Goal: Task Accomplishment & Management: Complete application form

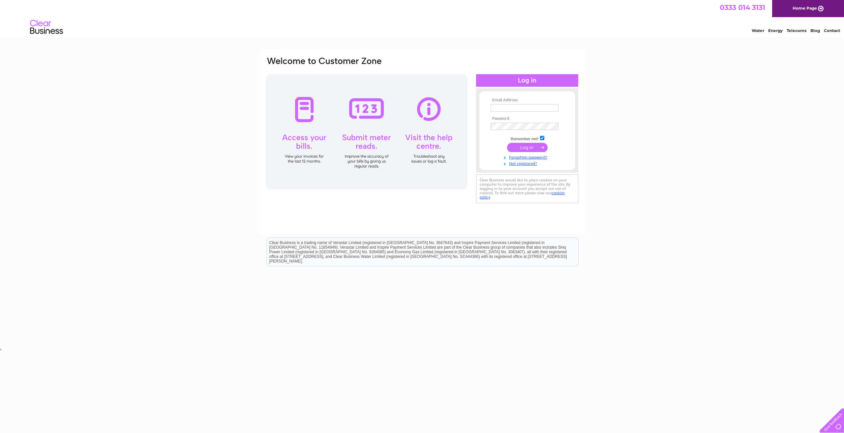
type input "[EMAIL_ADDRESS][DOMAIN_NAME]"
drag, startPoint x: 491, startPoint y: 107, endPoint x: 561, endPoint y: 108, distance: 70.2
click at [561, 108] on td "[EMAIL_ADDRESS][DOMAIN_NAME]" at bounding box center [527, 108] width 76 height 11
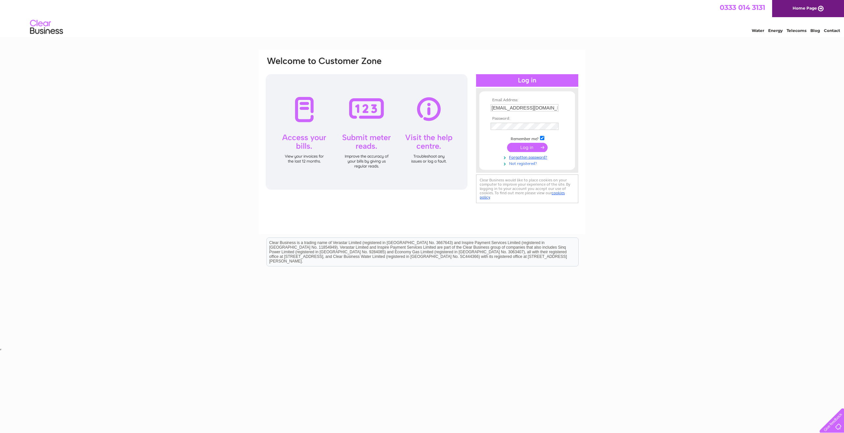
click at [526, 165] on link "Not registered?" at bounding box center [528, 163] width 75 height 6
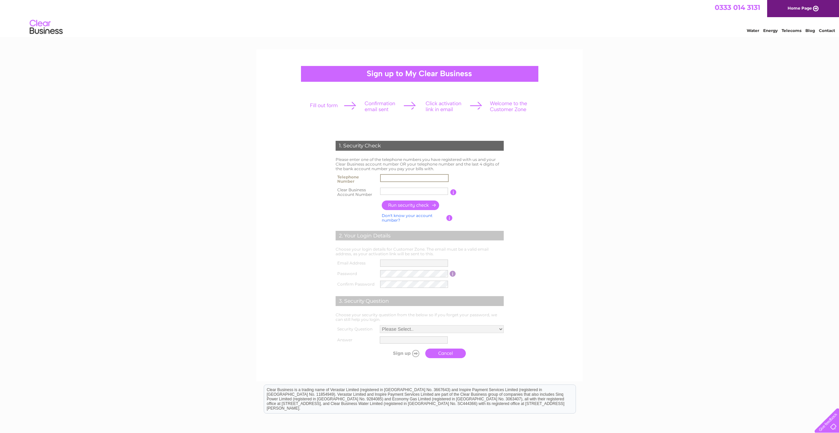
click at [405, 179] on input "text" at bounding box center [414, 178] width 69 height 8
type input "07776942621"
click at [390, 192] on input "text" at bounding box center [414, 191] width 69 height 8
click at [405, 207] on input "button" at bounding box center [411, 205] width 58 height 10
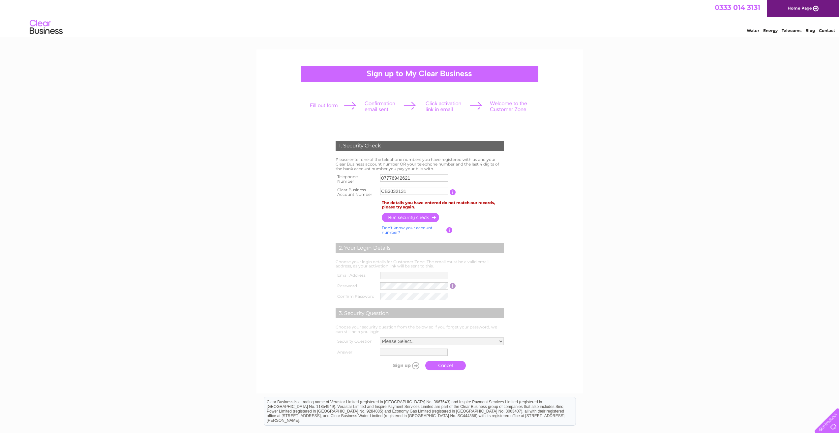
click at [404, 216] on input "button" at bounding box center [411, 218] width 58 height 10
click at [414, 191] on input "CB3032131" at bounding box center [414, 191] width 68 height 7
drag, startPoint x: 414, startPoint y: 191, endPoint x: 338, endPoint y: 188, distance: 76.2
click at [338, 188] on tr "Clear Business Account Number CB3032131 You will find your account number on th…" at bounding box center [419, 192] width 171 height 13
click at [397, 218] on input "button" at bounding box center [411, 218] width 58 height 10
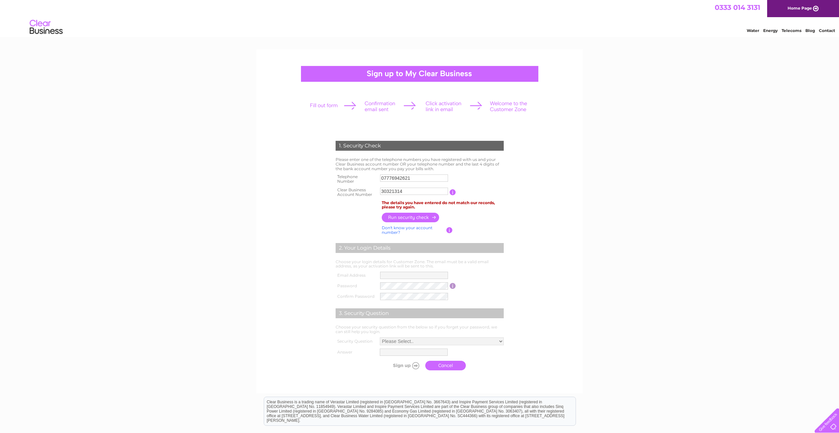
click at [453, 192] on input "button" at bounding box center [453, 192] width 6 height 6
click at [381, 192] on input "30321314" at bounding box center [414, 191] width 68 height 7
type input "C30321314"
click at [404, 217] on input "button" at bounding box center [411, 218] width 58 height 10
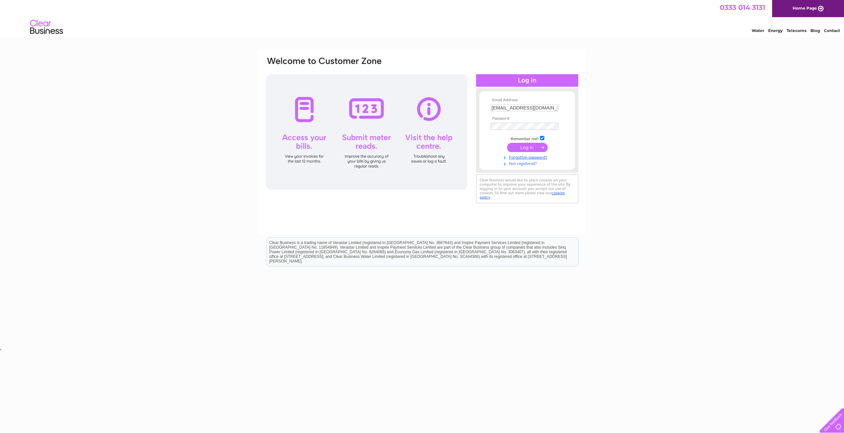
click at [525, 161] on link "Not registered?" at bounding box center [528, 163] width 75 height 6
